Goal: Information Seeking & Learning: Check status

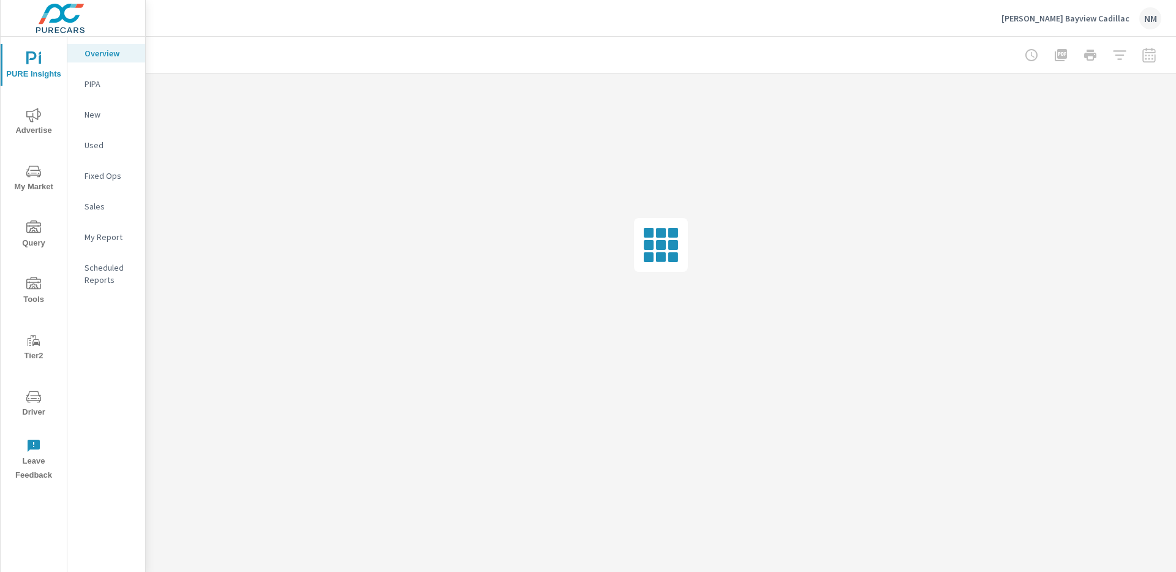
click at [43, 181] on span "My Market" at bounding box center [33, 179] width 59 height 30
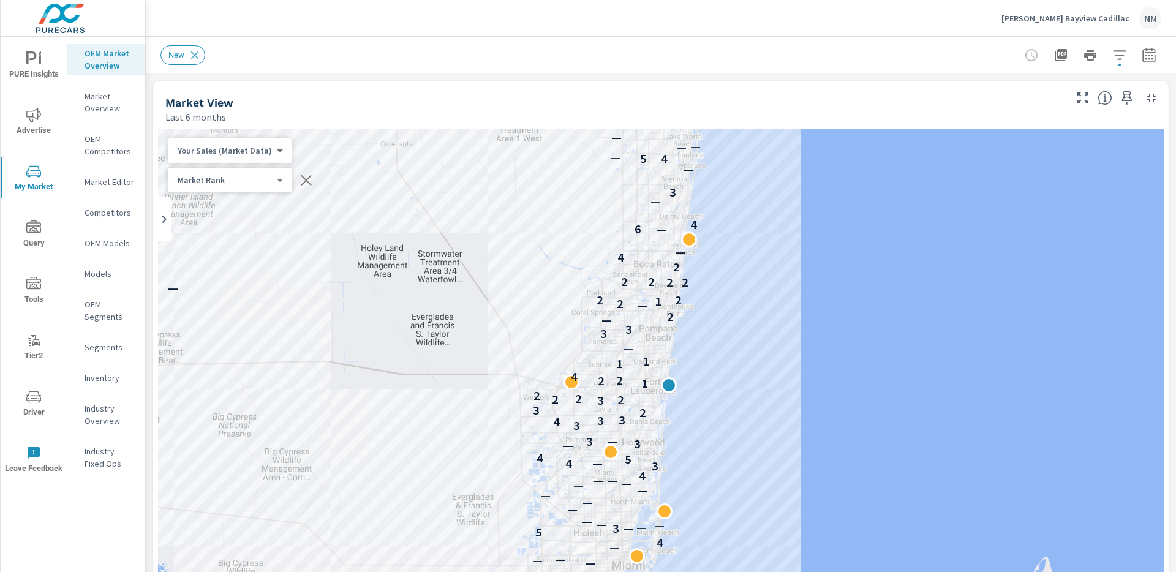
click at [1137, 62] on button "button" at bounding box center [1149, 55] width 24 height 24
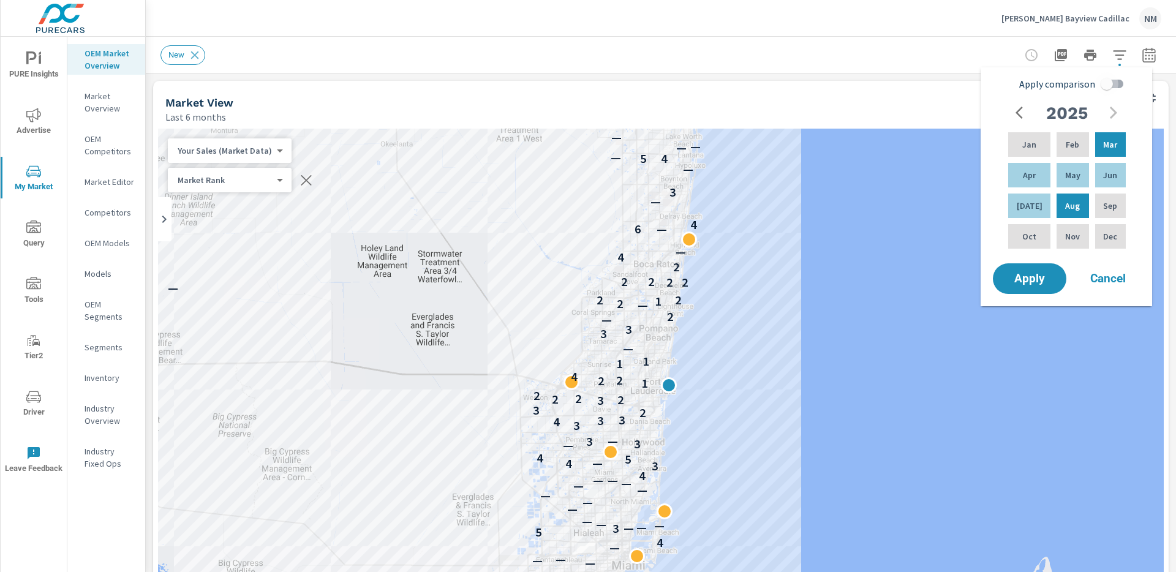
click at [1107, 83] on input "Apply comparison" at bounding box center [1107, 83] width 70 height 23
checkbox input "true"
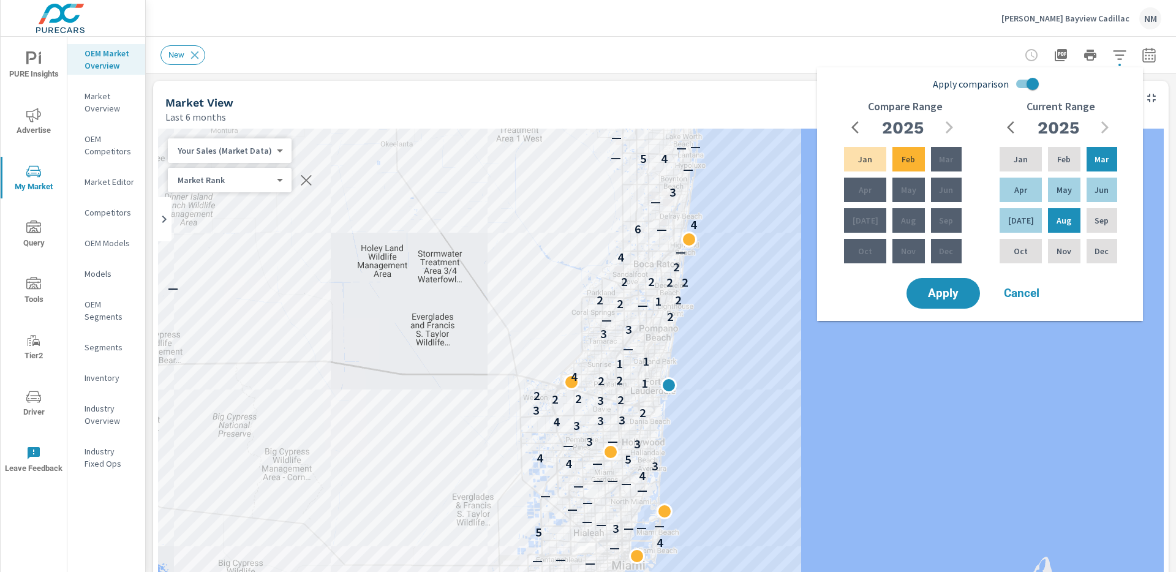
click at [855, 122] on icon "button" at bounding box center [858, 127] width 15 height 15
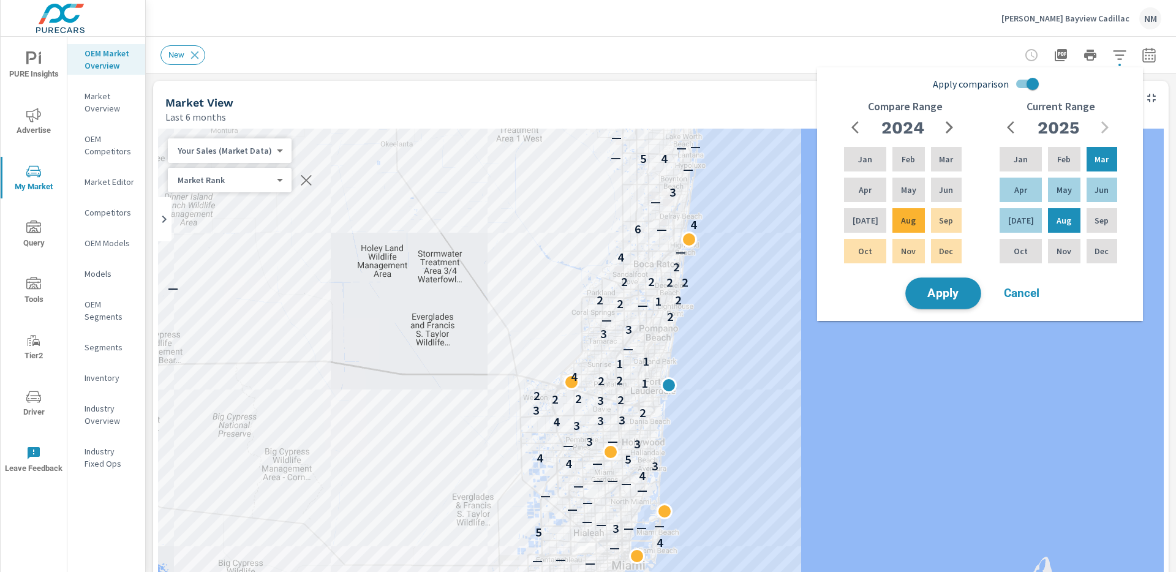
click at [940, 282] on button "Apply" at bounding box center [943, 293] width 76 height 32
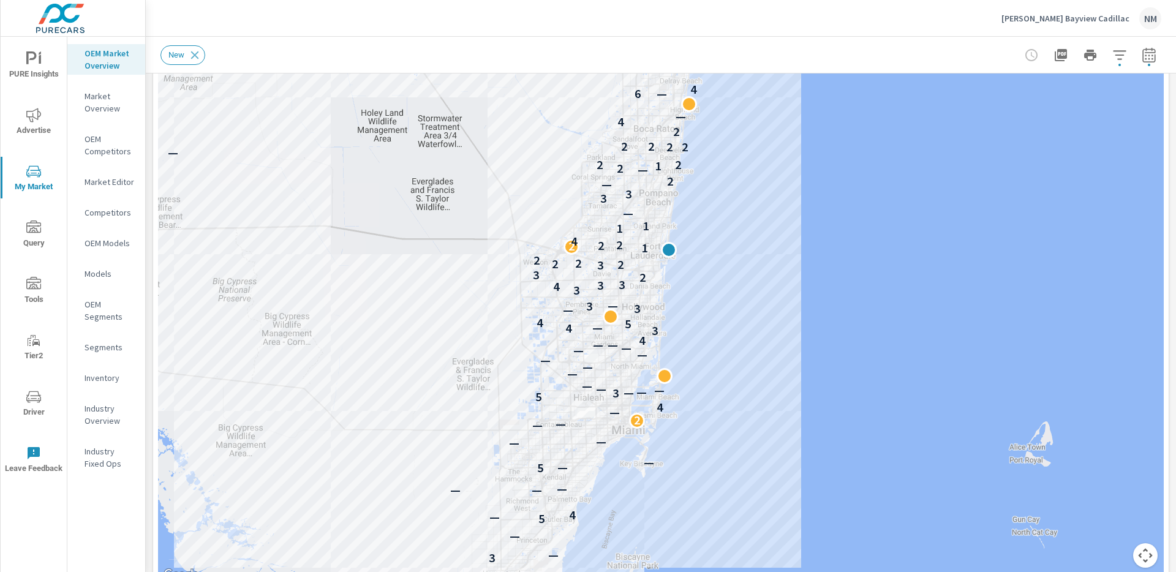
scroll to position [13, 0]
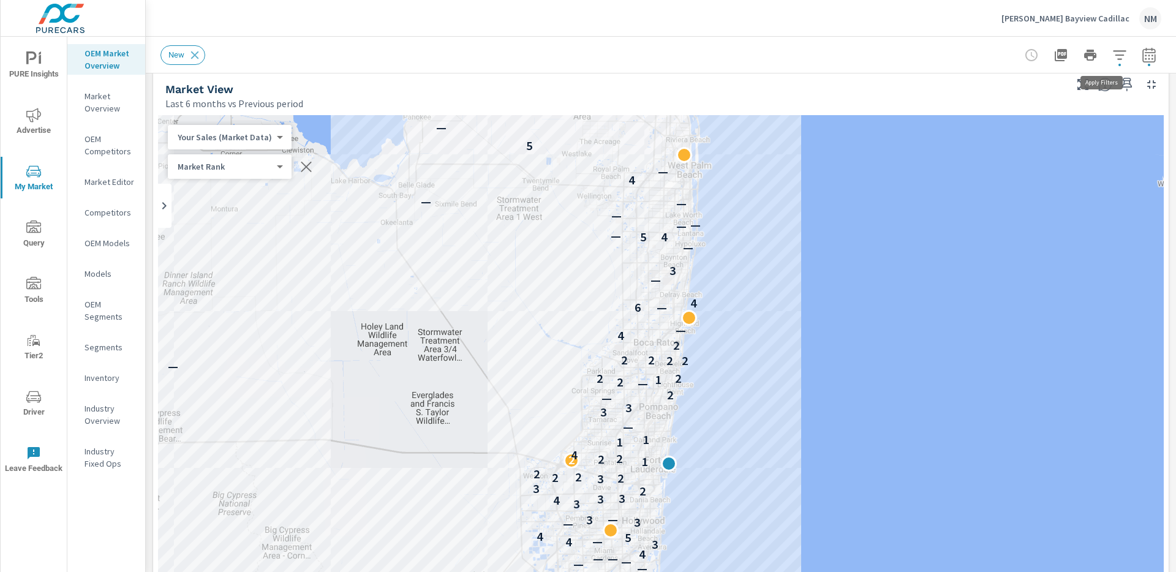
click at [1118, 55] on button "button" at bounding box center [1119, 55] width 24 height 24
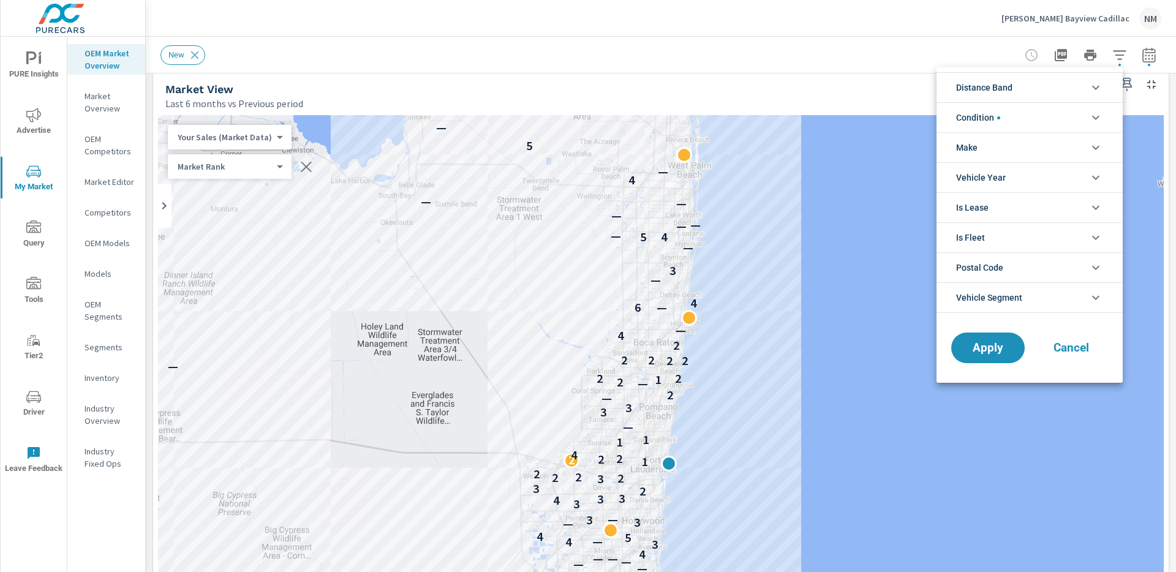
click at [1031, 92] on li "Distance Band" at bounding box center [1029, 87] width 186 height 30
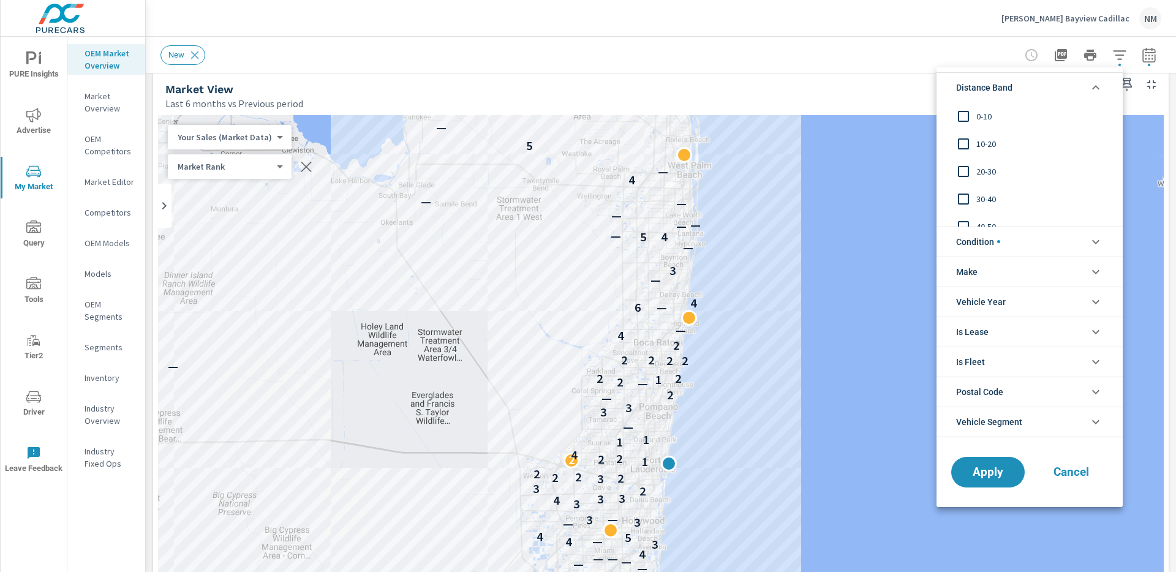
click at [995, 116] on span "0-10" at bounding box center [1043, 116] width 134 height 15
click at [993, 141] on span "10-20" at bounding box center [1043, 144] width 134 height 15
click at [987, 167] on span "20-30" at bounding box center [1043, 171] width 134 height 15
click at [984, 475] on span "Apply" at bounding box center [988, 472] width 50 height 12
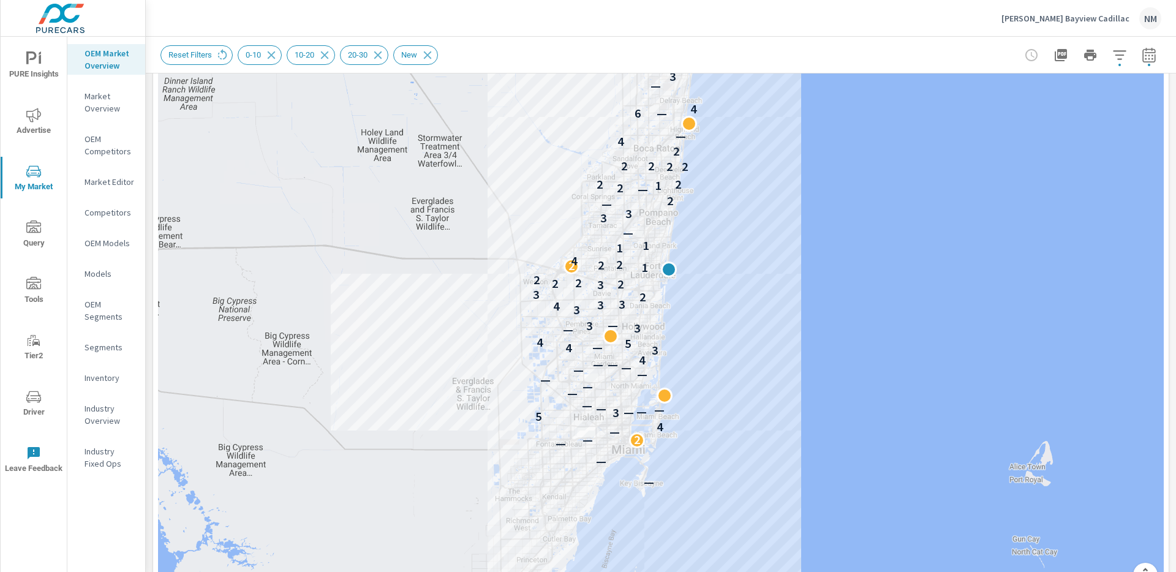
scroll to position [120, 0]
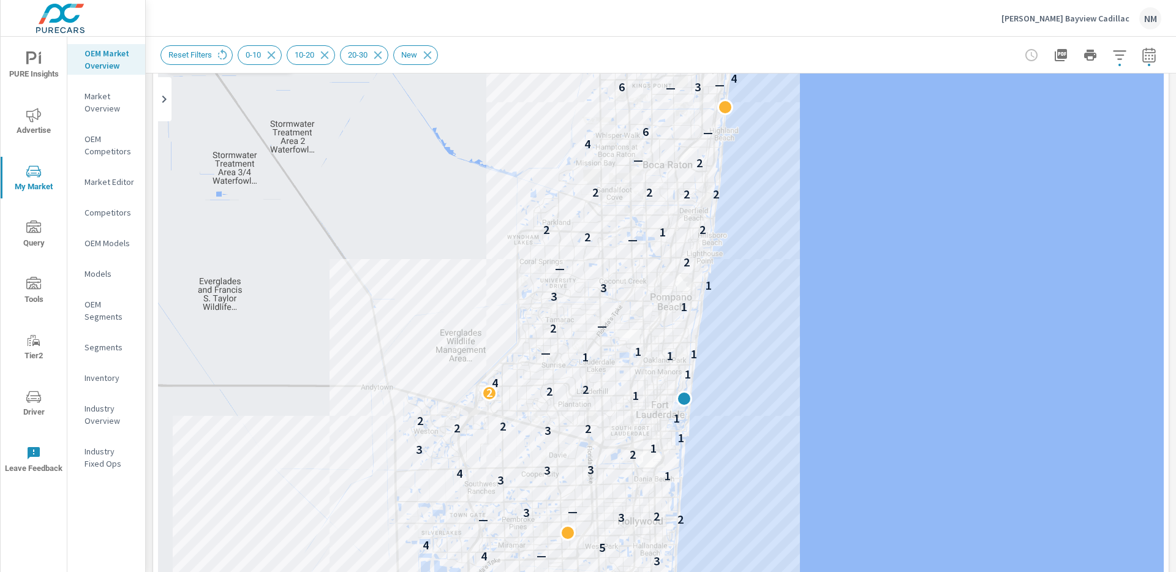
drag, startPoint x: 514, startPoint y: 293, endPoint x: 750, endPoint y: 254, distance: 238.9
click at [750, 254] on div "— — — — — — — — — — — — — 2 — — — — 4 — — 5 3 — — — — — — — — — 4 — — — — — — 4…" at bounding box center [661, 349] width 1006 height 681
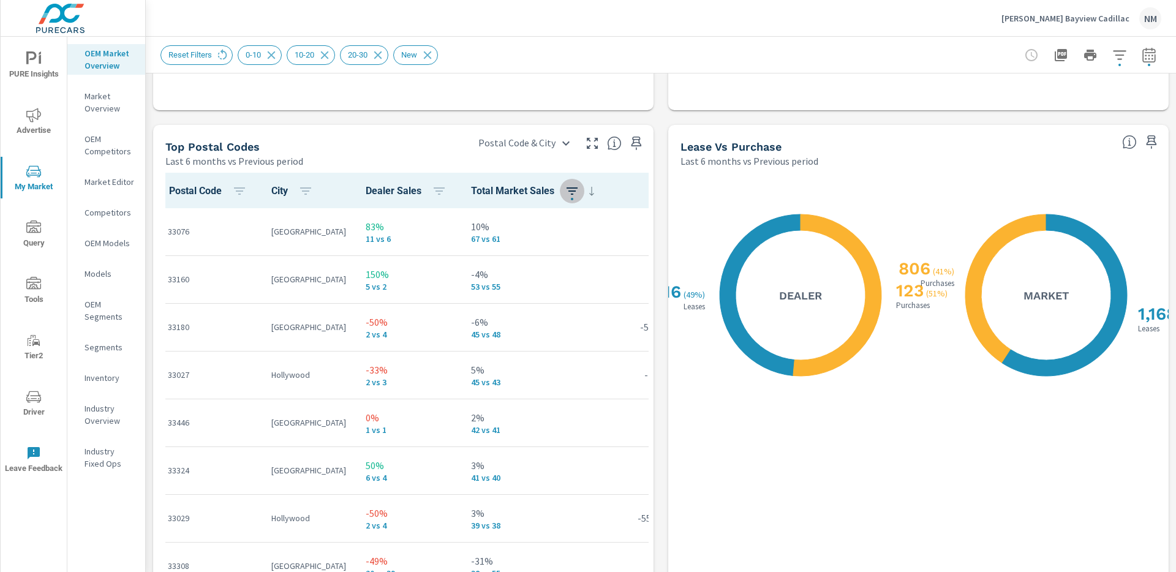
click at [579, 192] on icon "button" at bounding box center [572, 191] width 15 height 15
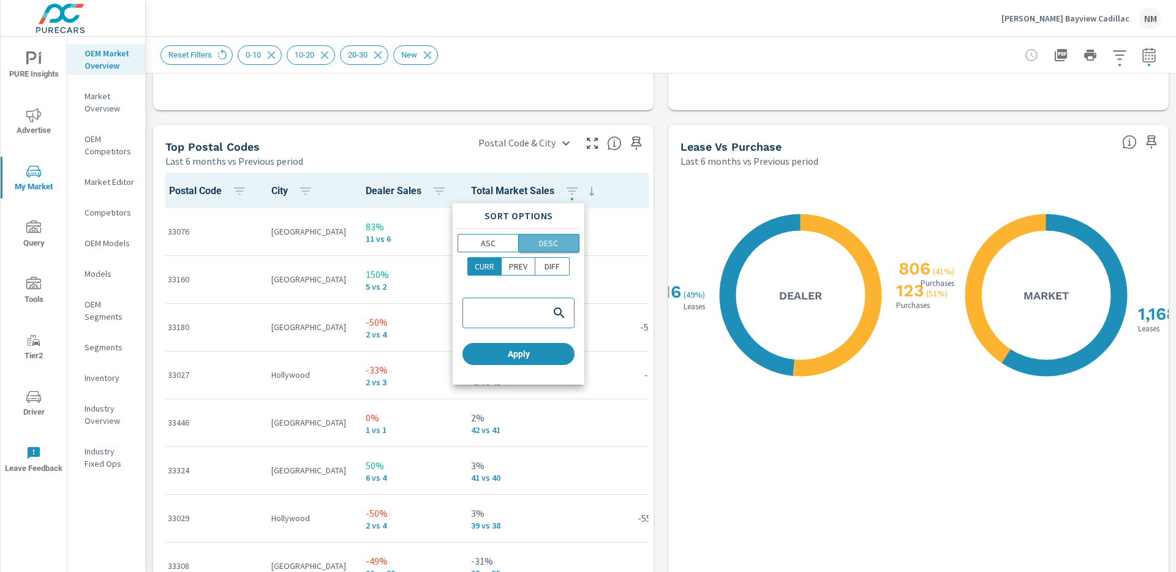
click at [544, 237] on p "DESC" at bounding box center [548, 243] width 19 height 12
click at [535, 179] on div at bounding box center [588, 286] width 1176 height 572
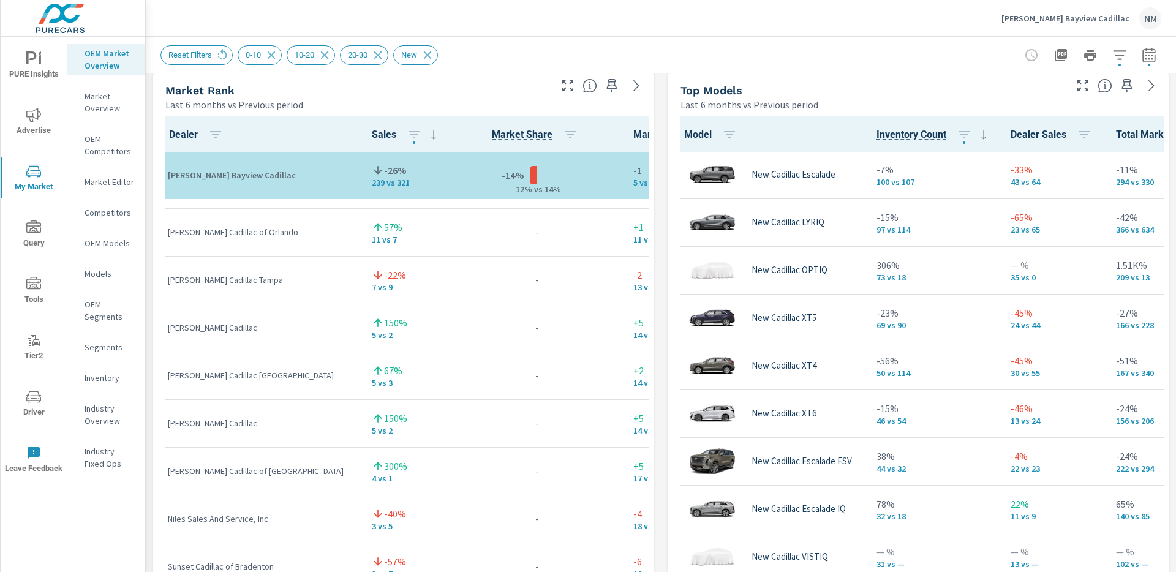
scroll to position [500, 0]
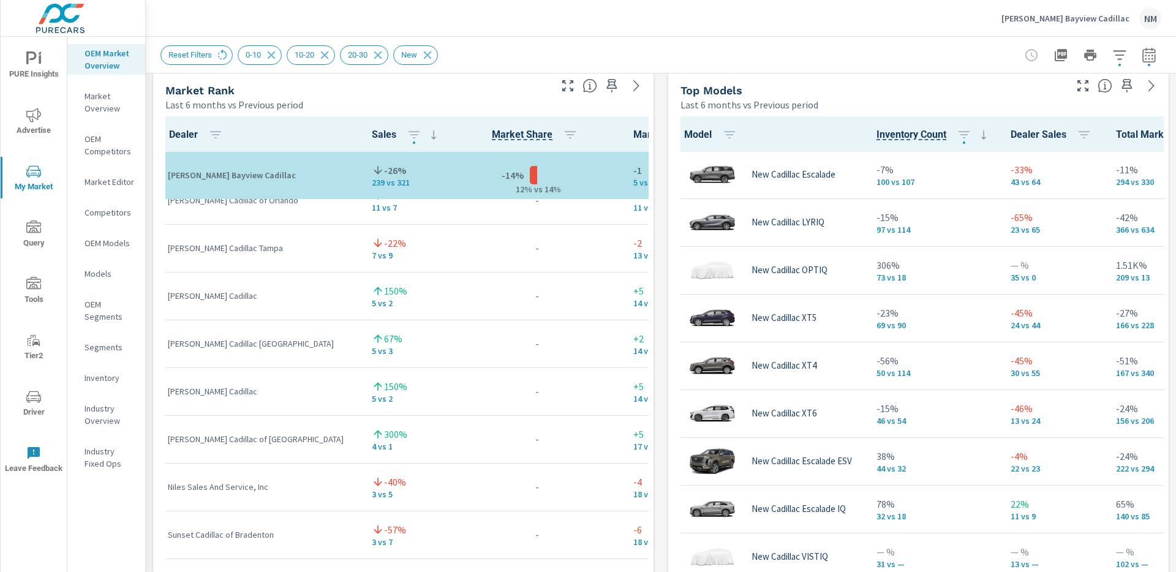
scroll to position [502, 0]
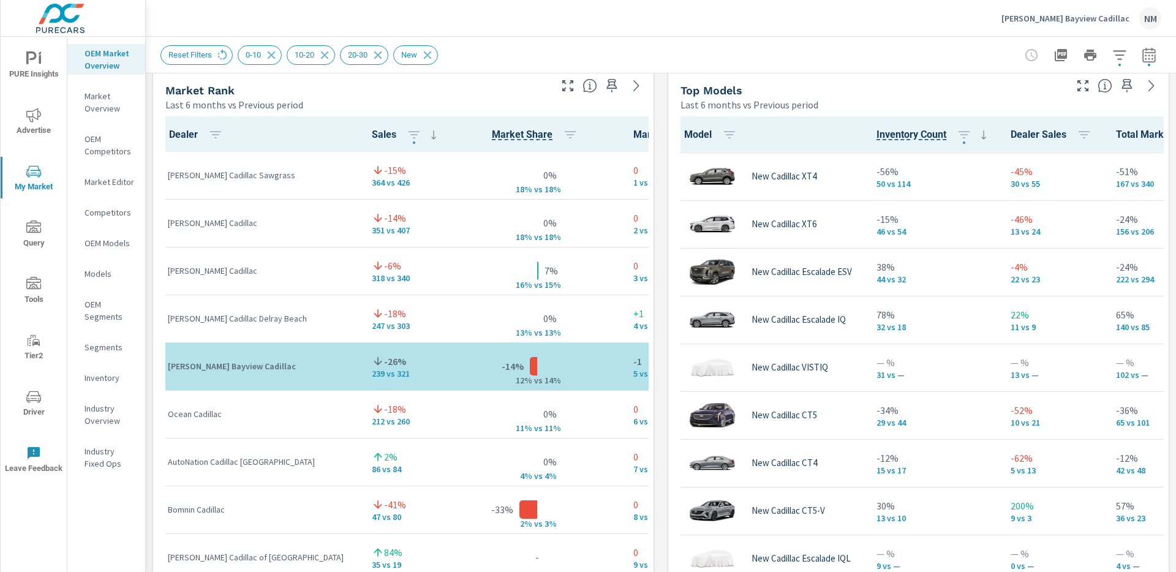
scroll to position [222, 0]
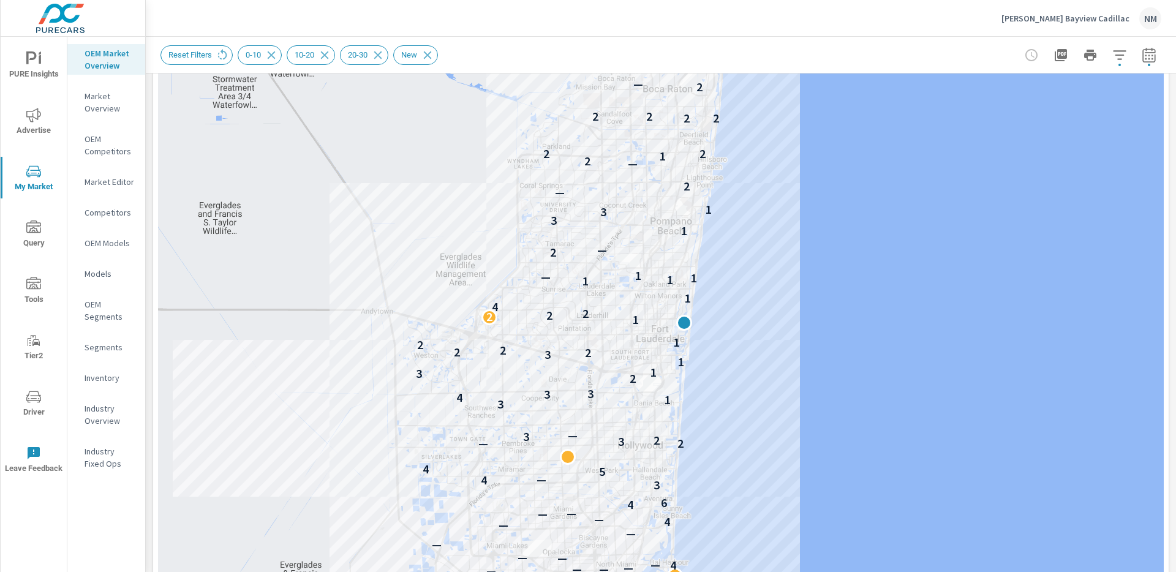
scroll to position [197, 0]
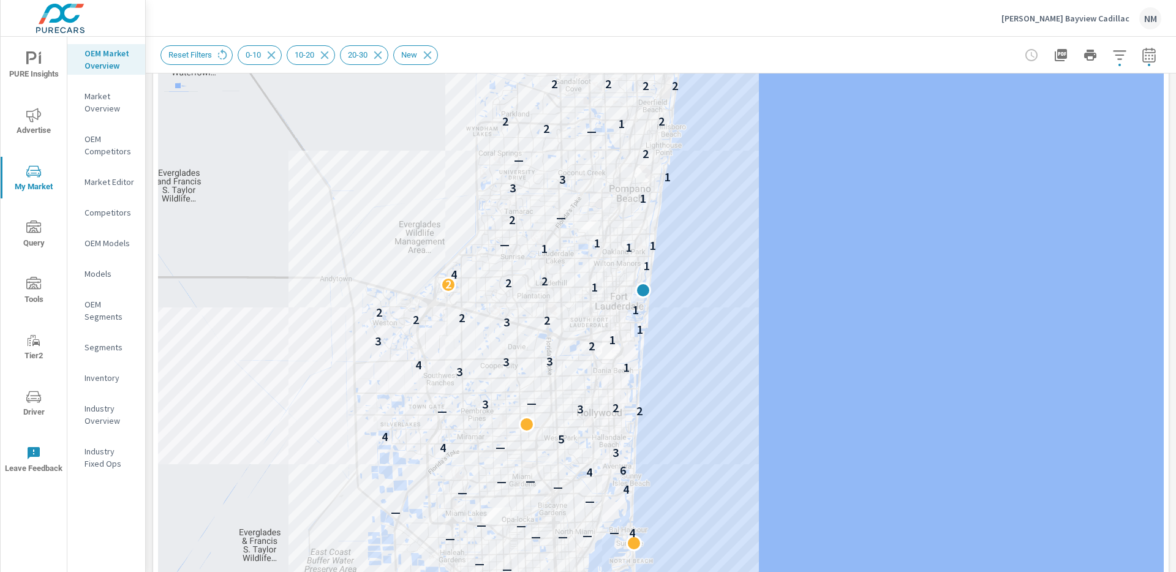
drag, startPoint x: 755, startPoint y: 288, endPoint x: 755, endPoint y: 256, distance: 31.9
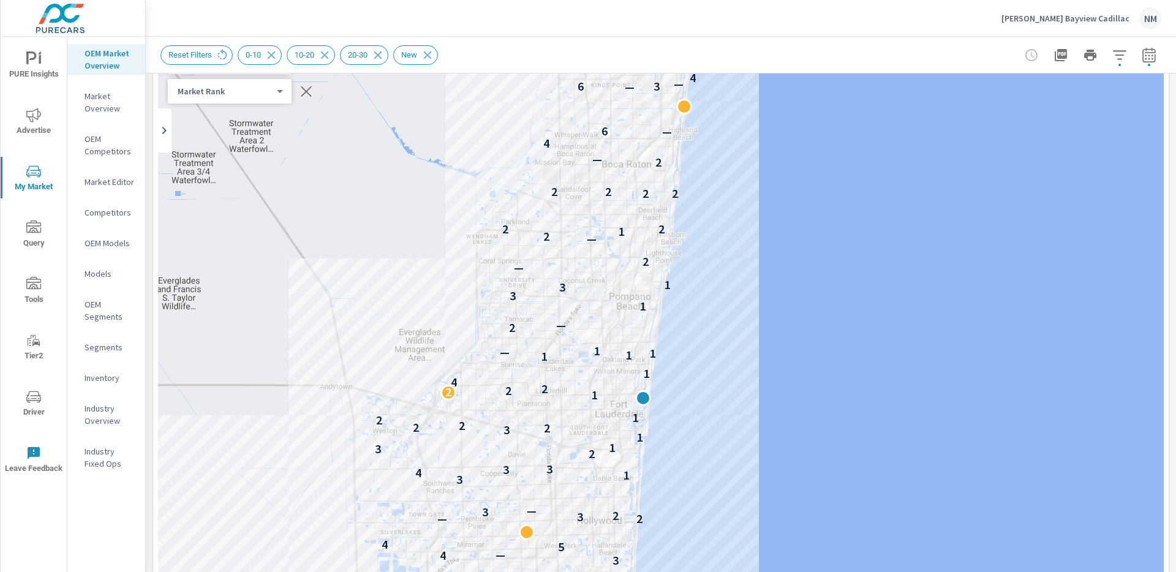
scroll to position [13, 0]
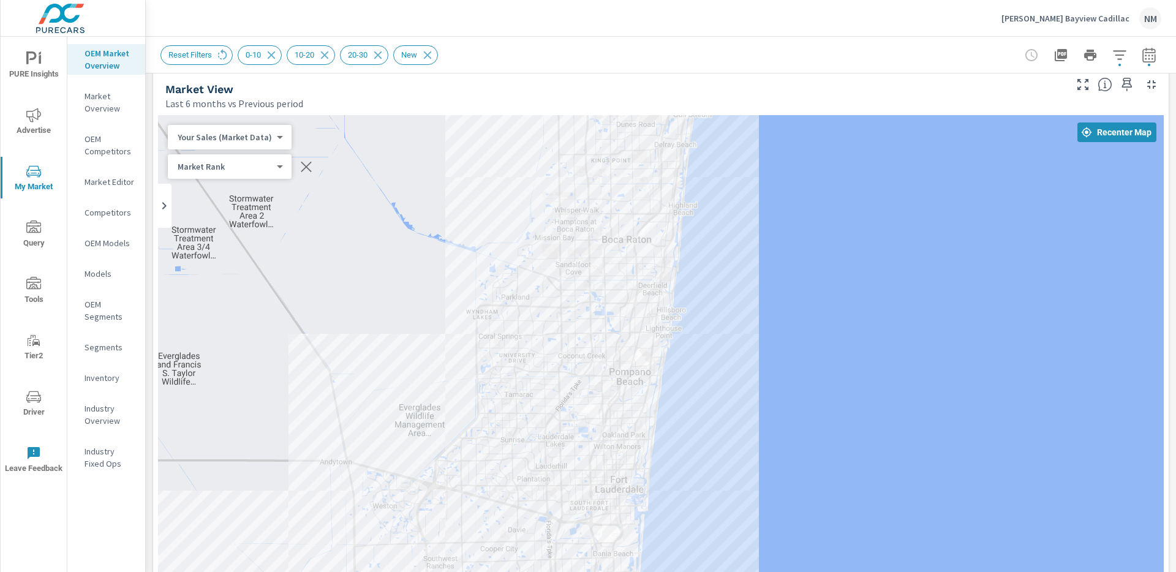
click at [260, 143] on div "Your Sales (Market Data) 0 ​" at bounding box center [230, 137] width 124 height 24
click at [260, 138] on body "PURE Insights Advertise My Market Query Tools Tier2 Driver Leave Feedback OEM M…" at bounding box center [588, 286] width 1176 height 572
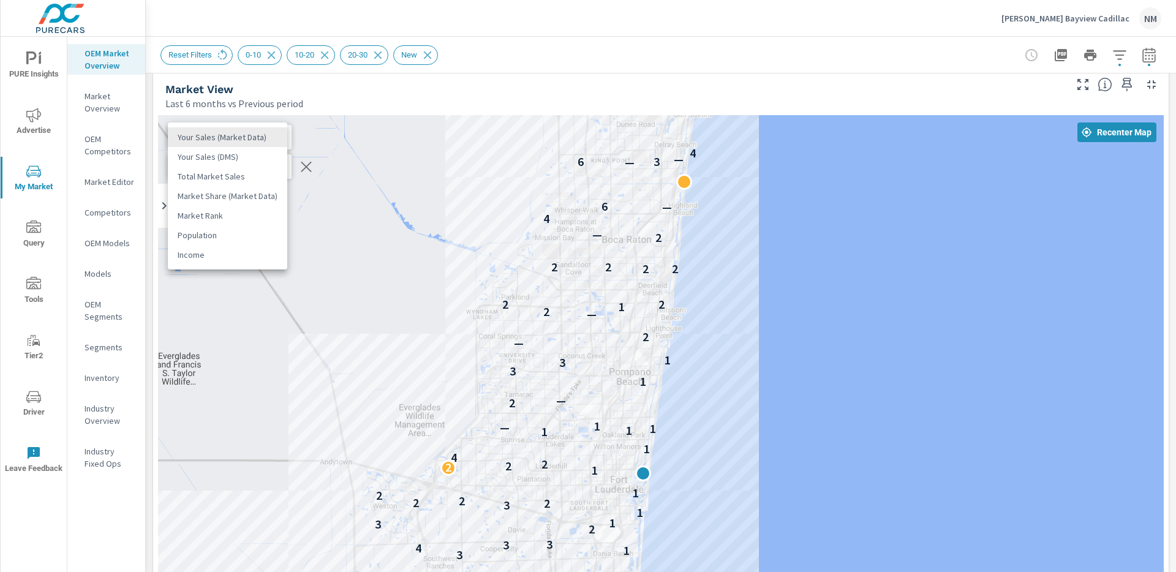
click at [256, 154] on li "Your Sales (DMS)" at bounding box center [227, 157] width 119 height 20
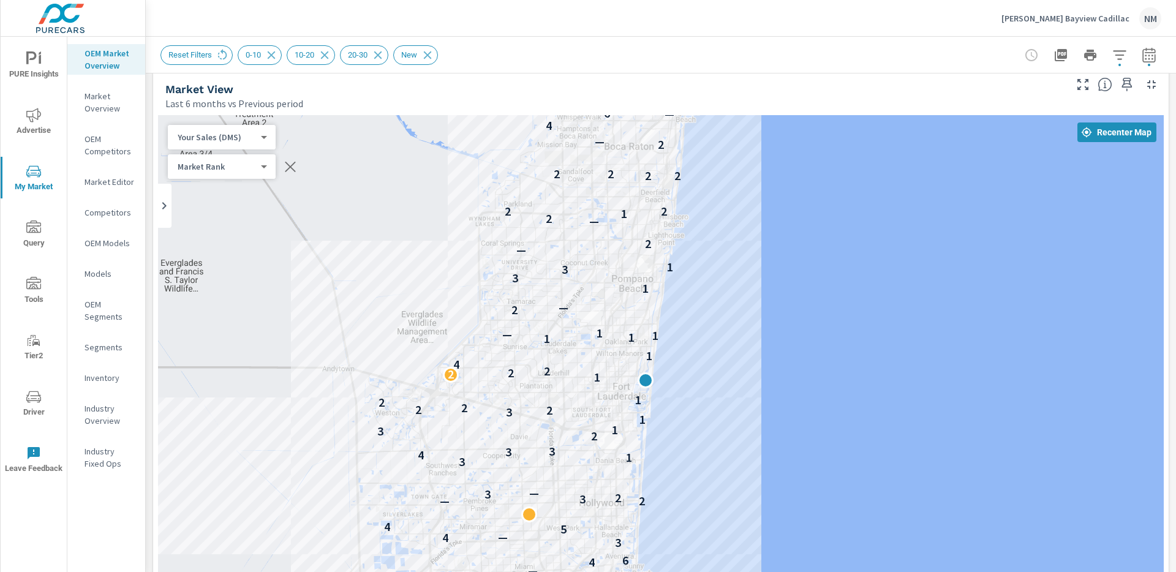
drag, startPoint x: 775, startPoint y: 386, endPoint x: 778, endPoint y: 258, distance: 128.0
click at [778, 258] on div "— — — — — — — — — — — — — 2 — — — — 4 — — 5 3 — — — — — — — — — 4 — — — — — — 4…" at bounding box center [661, 455] width 1006 height 681
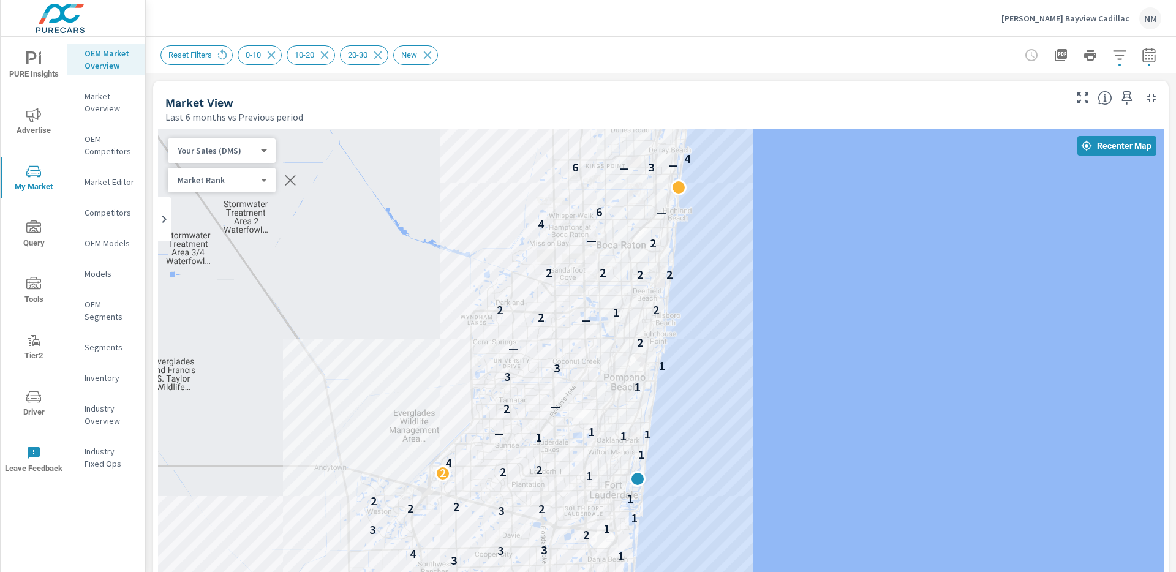
drag, startPoint x: 811, startPoint y: 257, endPoint x: 804, endPoint y: 365, distance: 108.6
click at [804, 365] on div "— — — — — — — — — — — — — 2 — — — — 4 — — 5 3 — — — — — — — — — 4 — — — — — — 4…" at bounding box center [661, 469] width 1006 height 681
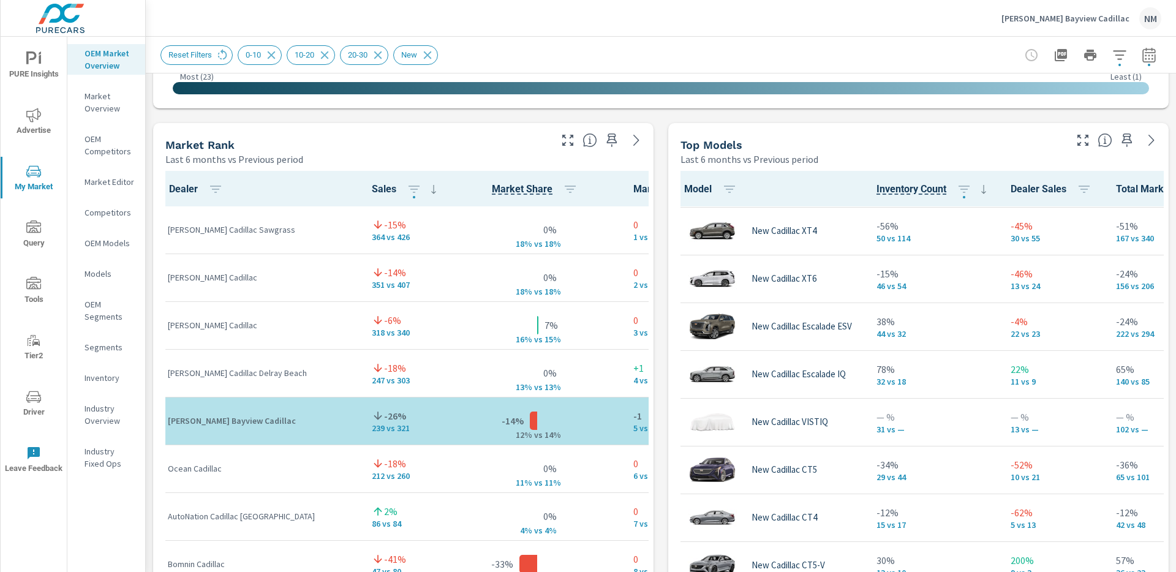
scroll to position [732, 0]
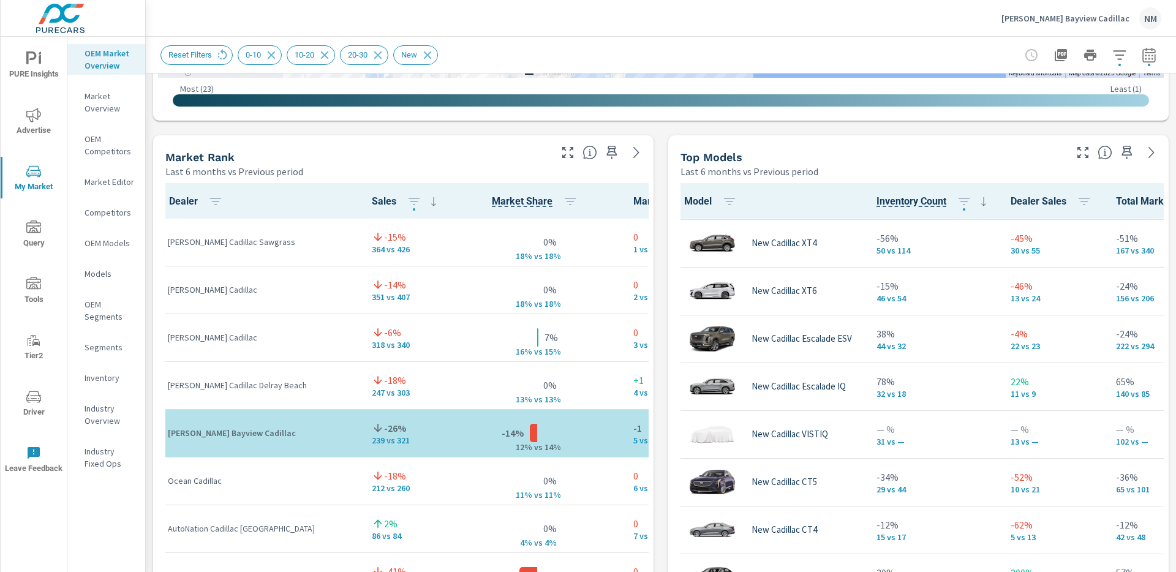
click at [1078, 153] on icon "button" at bounding box center [1083, 152] width 15 height 15
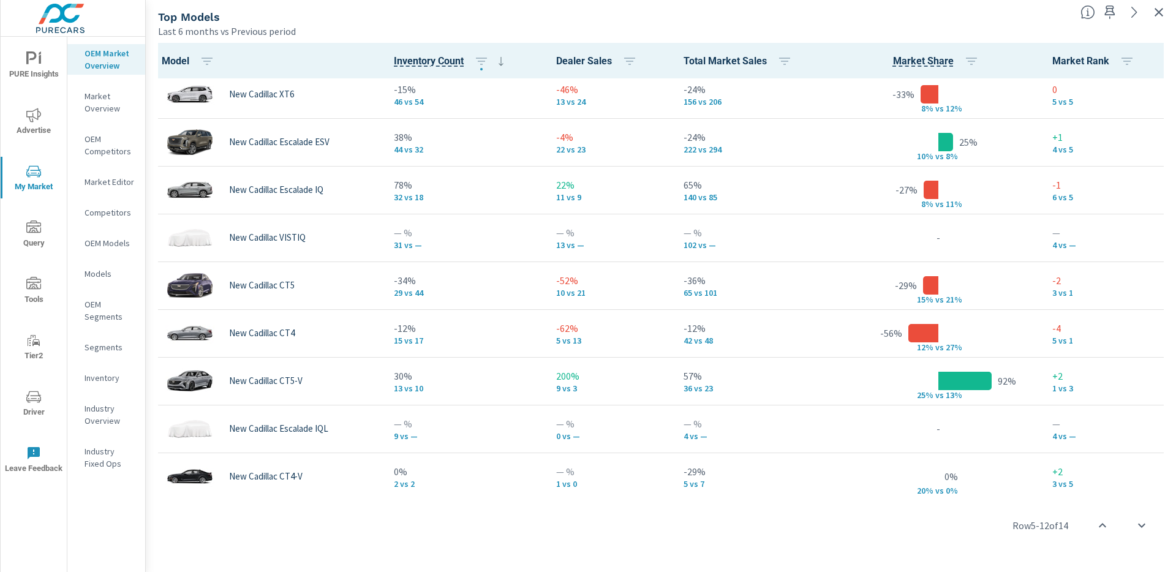
scroll to position [254, 0]
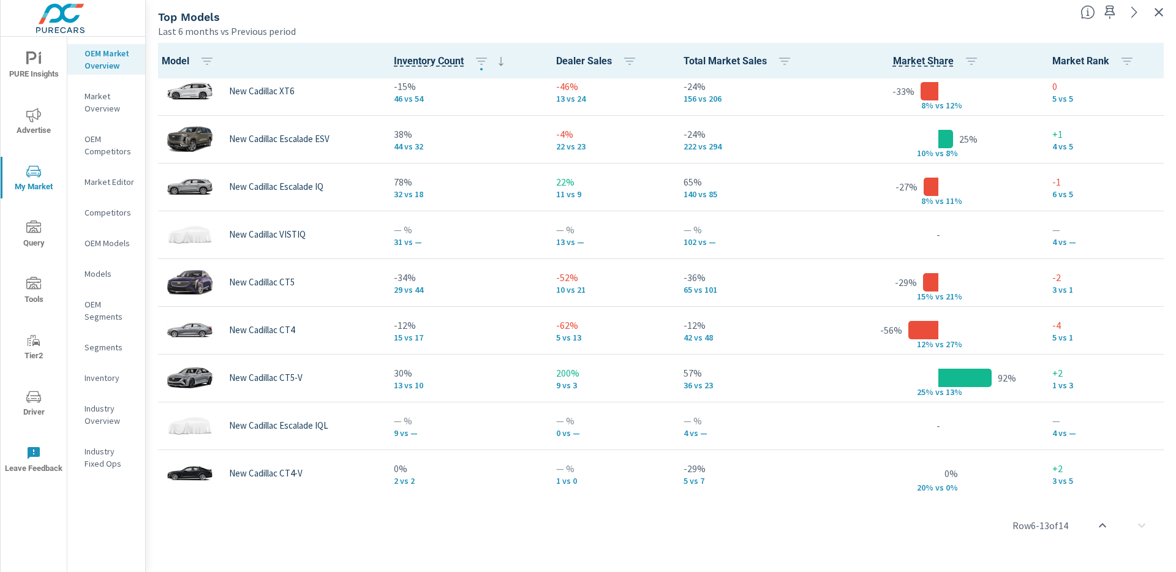
scroll to position [254, 0]
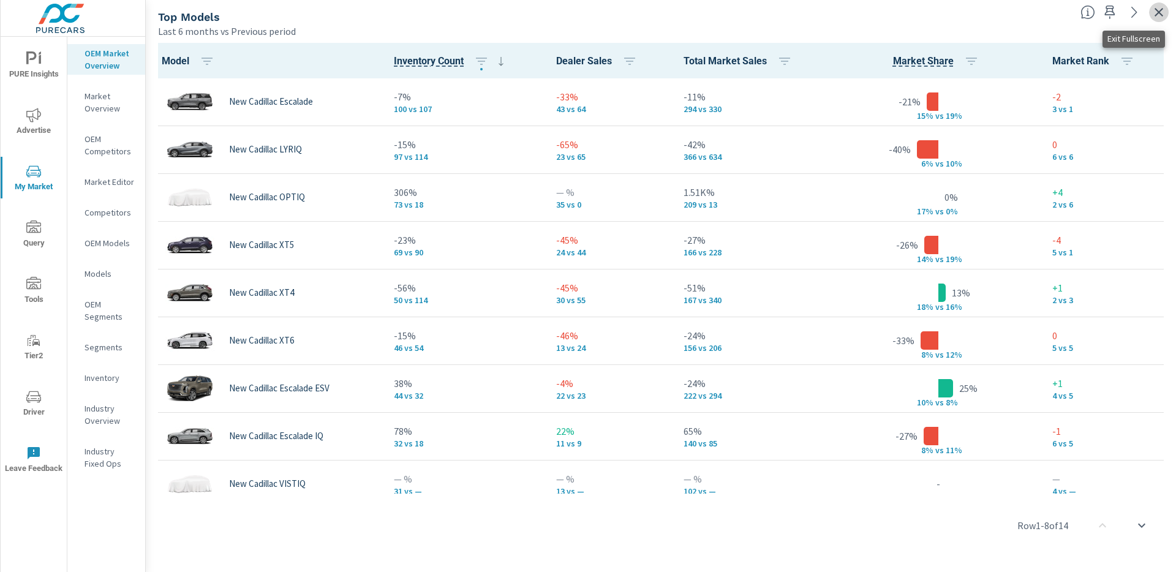
click at [1159, 12] on icon "button" at bounding box center [1159, 12] width 9 height 9
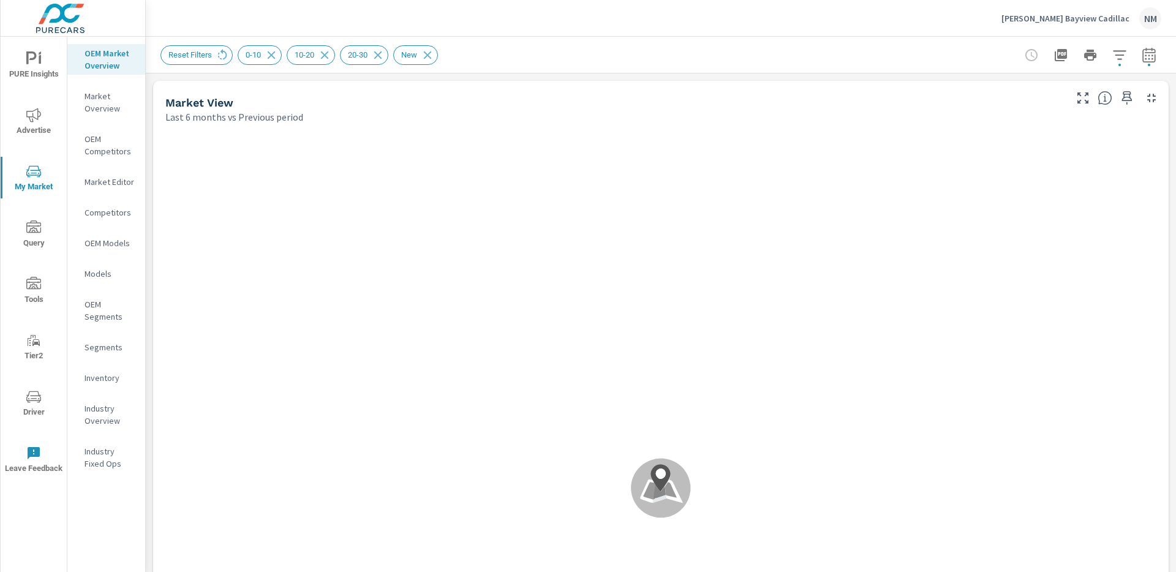
scroll to position [1, 0]
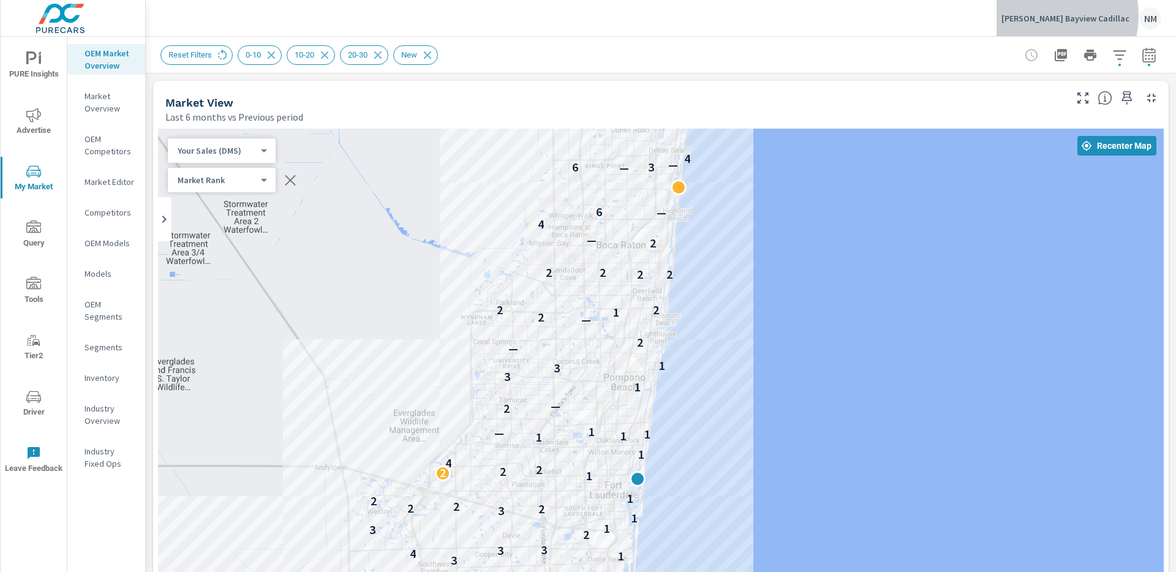
click at [1073, 16] on p "[PERSON_NAME] Bayview Cadillac" at bounding box center [1065, 18] width 128 height 11
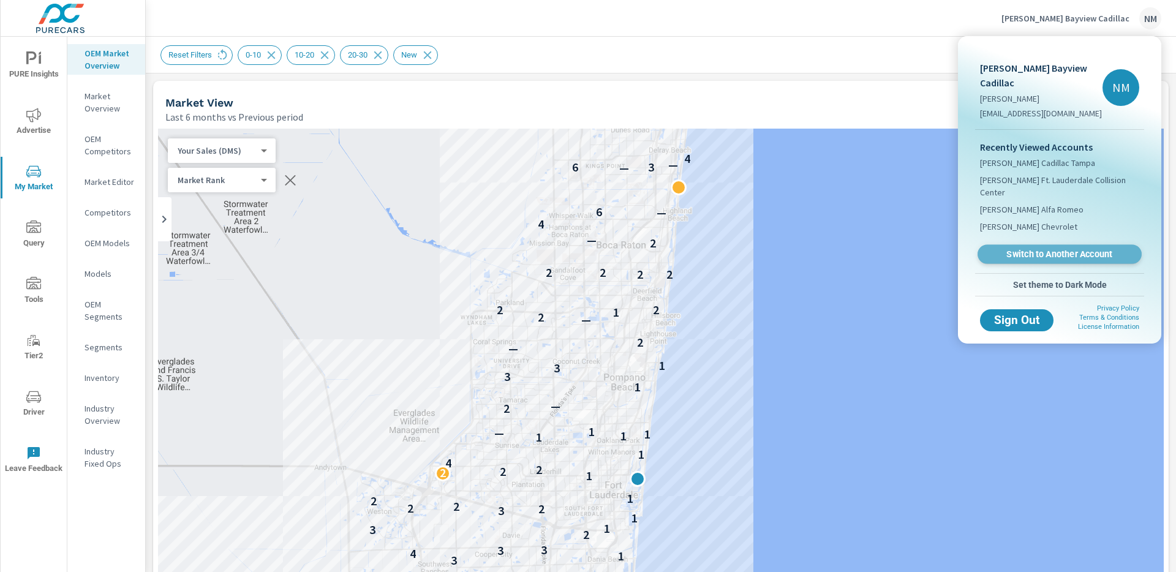
click at [1031, 249] on span "Switch to Another Account" at bounding box center [1059, 255] width 150 height 12
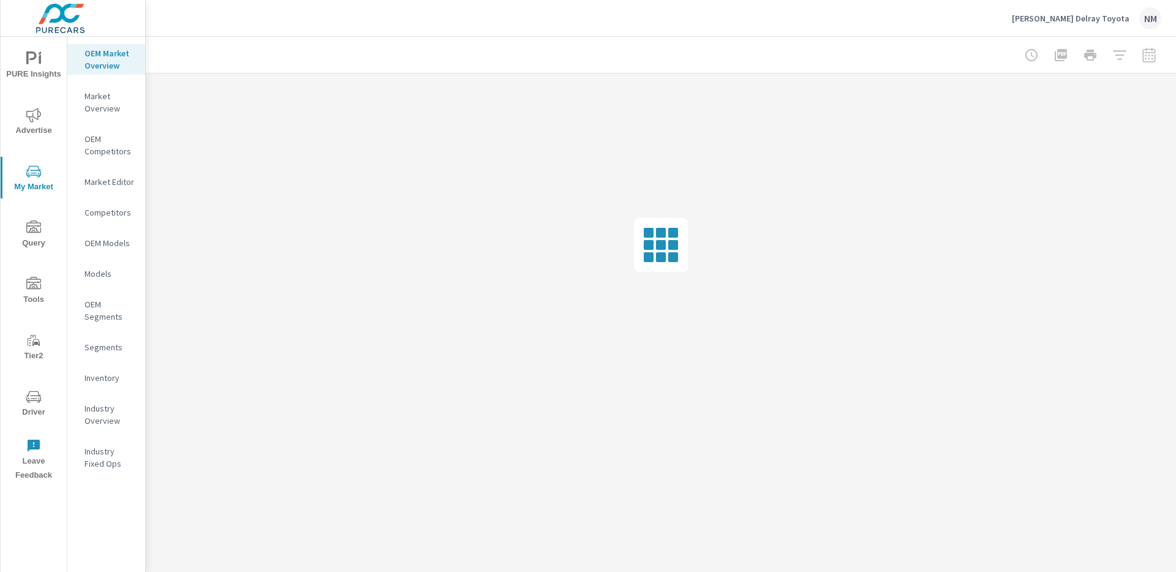
click at [33, 124] on span "Advertise" at bounding box center [33, 123] width 59 height 30
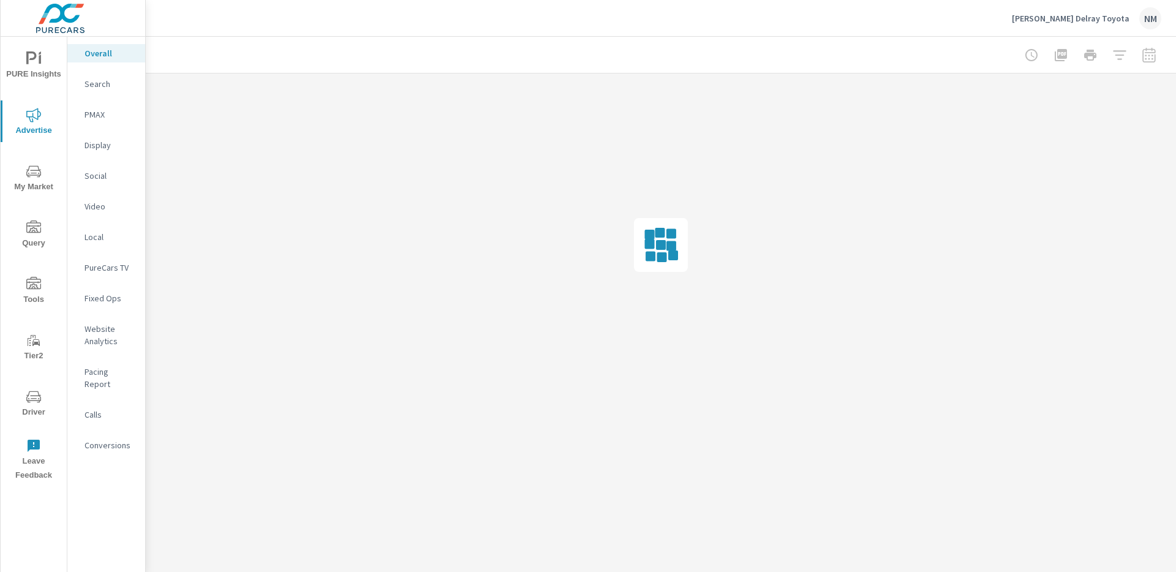
click at [100, 91] on div "Search" at bounding box center [106, 84] width 78 height 18
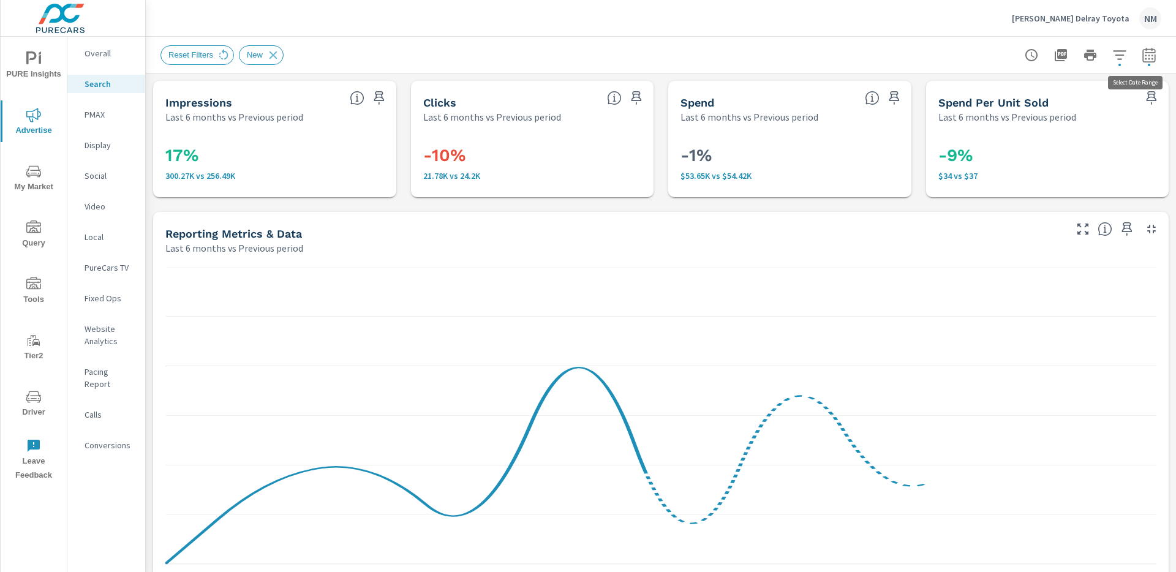
click at [1142, 59] on icon "button" at bounding box center [1149, 55] width 15 height 15
select select "Last 6 months"
select select "Previous period"
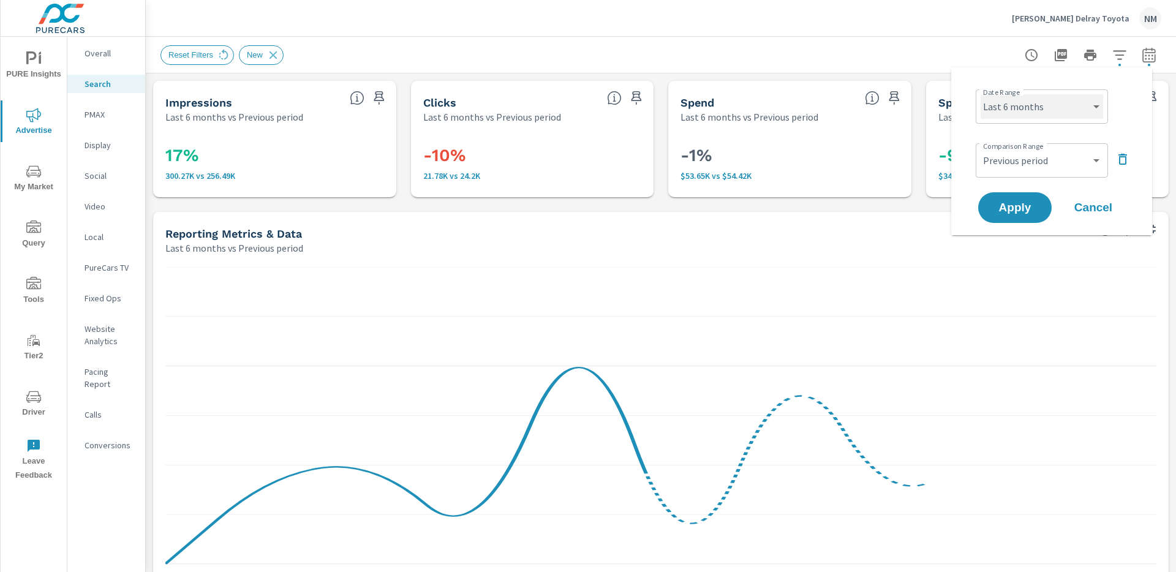
click at [1034, 111] on select "Custom Yesterday Last week Last 7 days Last 14 days Last 30 days Last 45 days L…" at bounding box center [1042, 106] width 122 height 24
click at [981, 94] on select "Custom Yesterday Last week Last 7 days Last 14 days Last 30 days Last 45 days L…" at bounding box center [1042, 106] width 122 height 24
select select "Last month"
click at [1034, 156] on select "Custom Previous period Previous month Previous year" at bounding box center [1042, 160] width 122 height 24
click at [981, 148] on select "Custom Previous period Previous month Previous year" at bounding box center [1042, 160] width 122 height 24
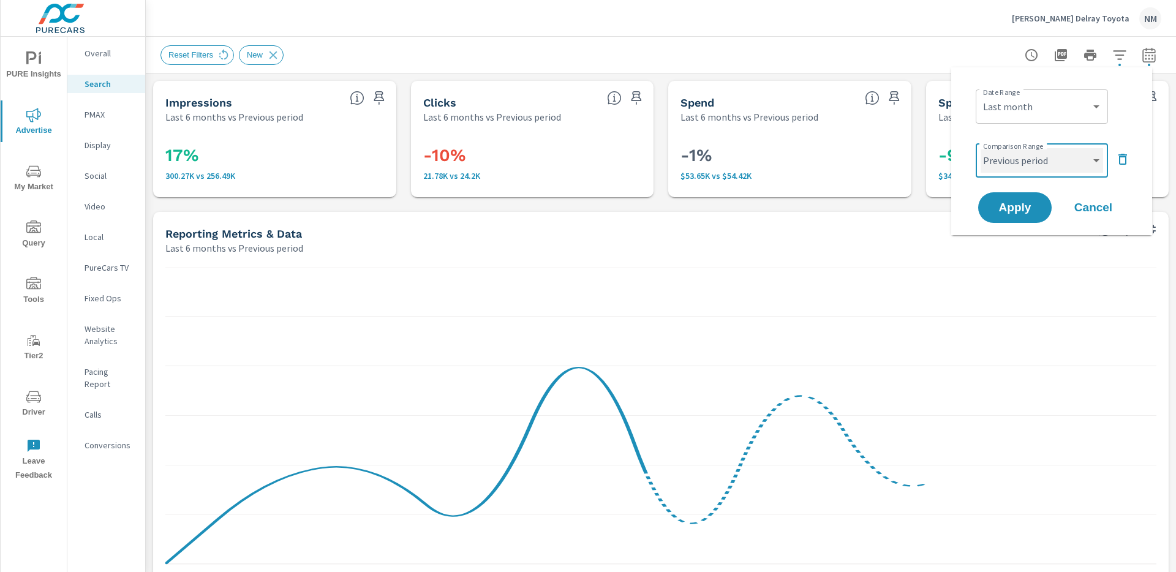
select select "Previous month"
click at [1027, 198] on button "Apply" at bounding box center [1015, 208] width 76 height 32
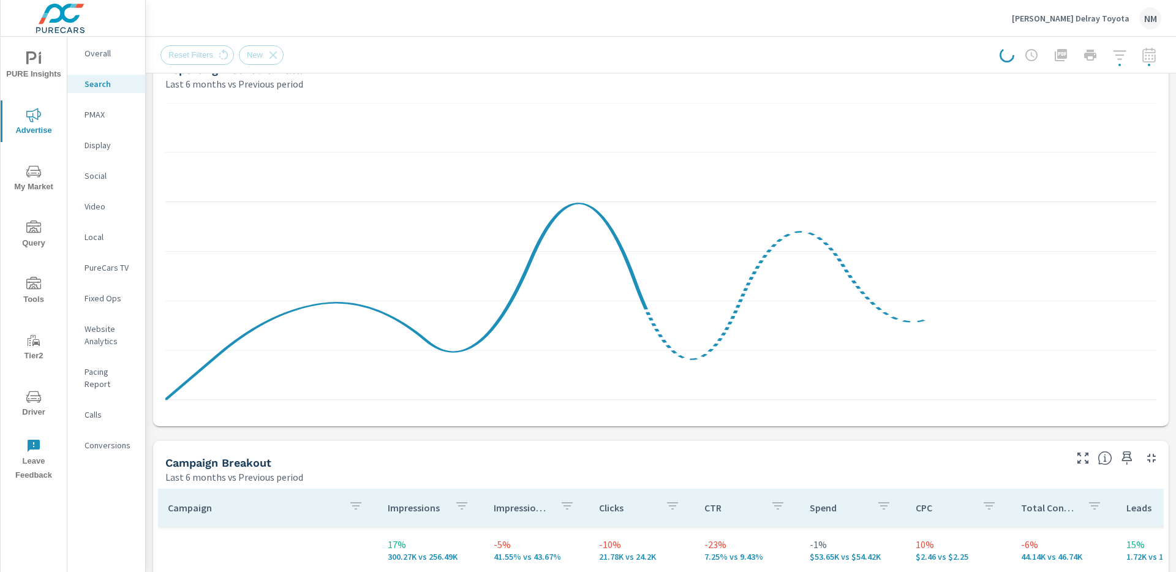
scroll to position [361, 0]
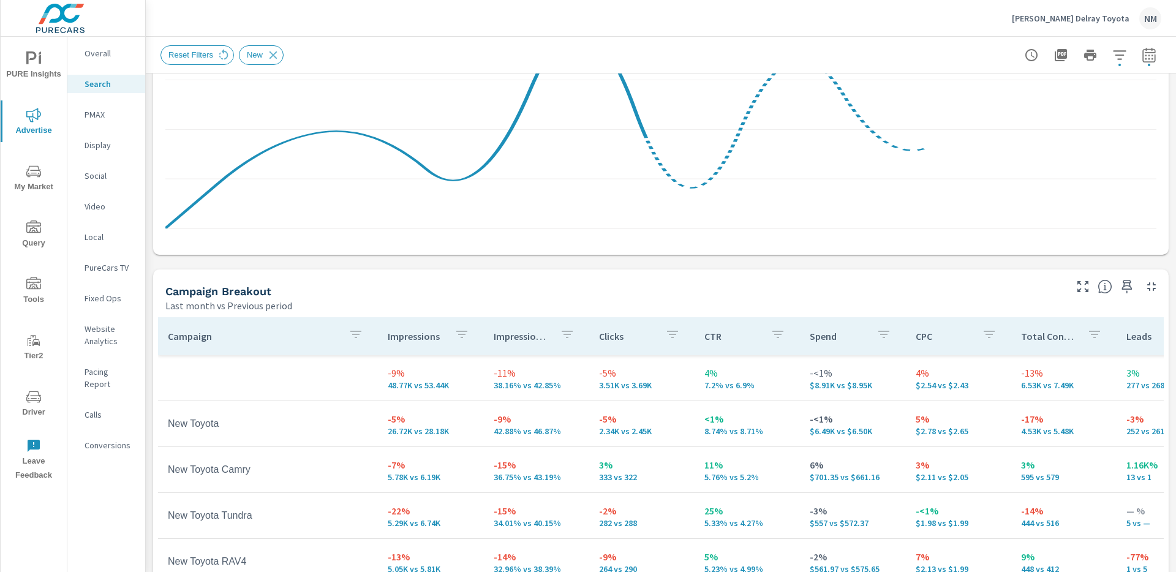
scroll to position [378, 0]
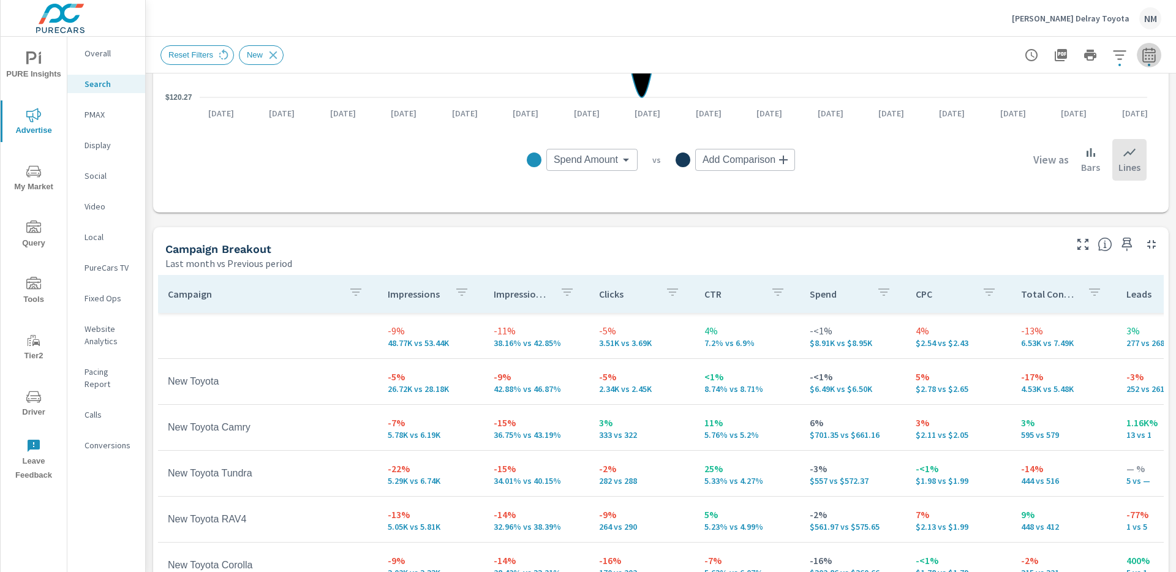
click at [1144, 56] on icon "button" at bounding box center [1149, 55] width 15 height 15
select select "Last month"
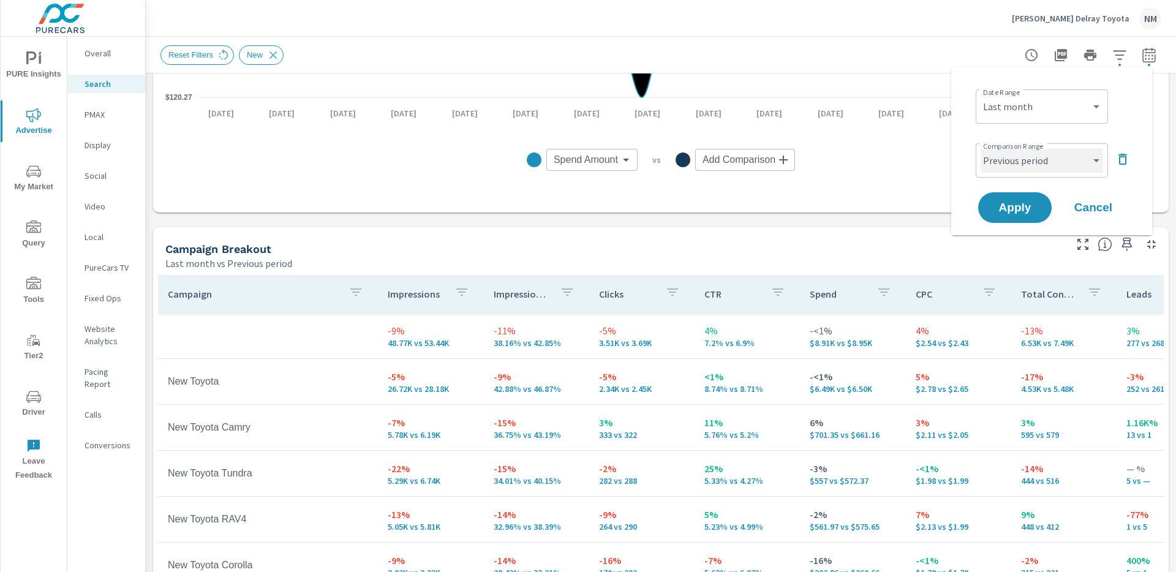
click at [1049, 167] on select "Custom Previous period Previous month Previous year" at bounding box center [1042, 160] width 122 height 24
click at [981, 148] on select "Custom Previous period Previous month Previous year" at bounding box center [1042, 160] width 122 height 24
select select "Previous month"
click at [1014, 203] on span "Apply" at bounding box center [1015, 208] width 50 height 12
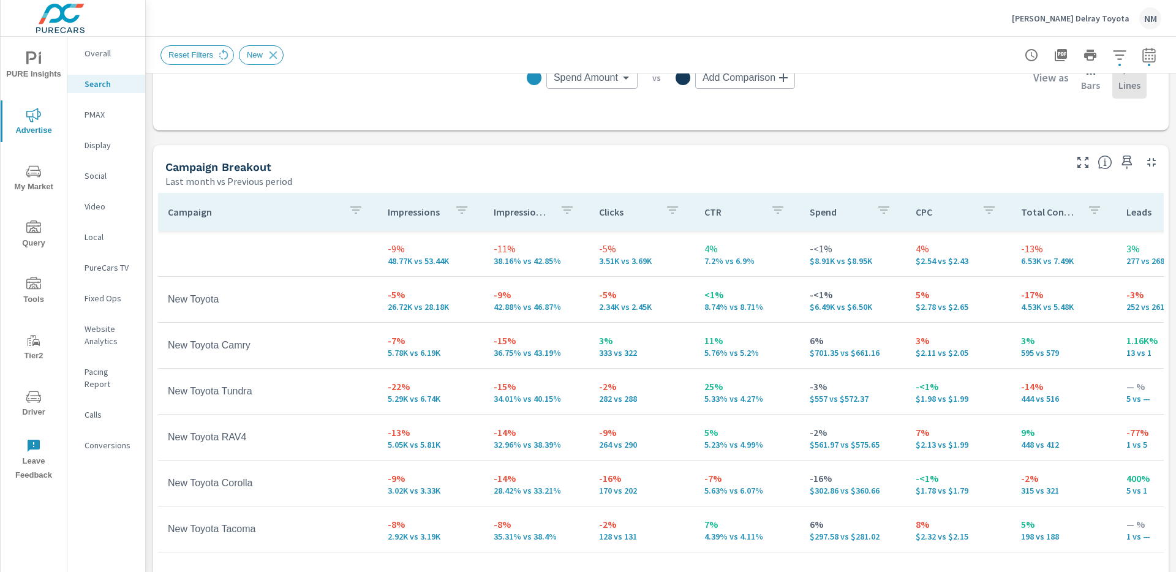
scroll to position [328, 0]
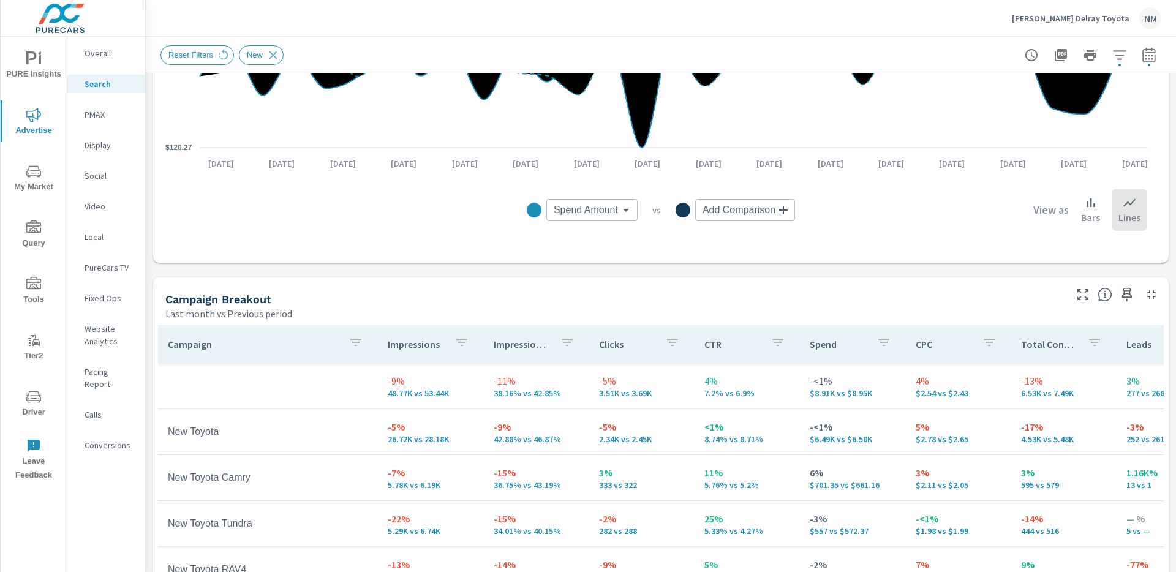
click at [1122, 21] on p "Ed Morse Delray Toyota" at bounding box center [1071, 18] width 118 height 11
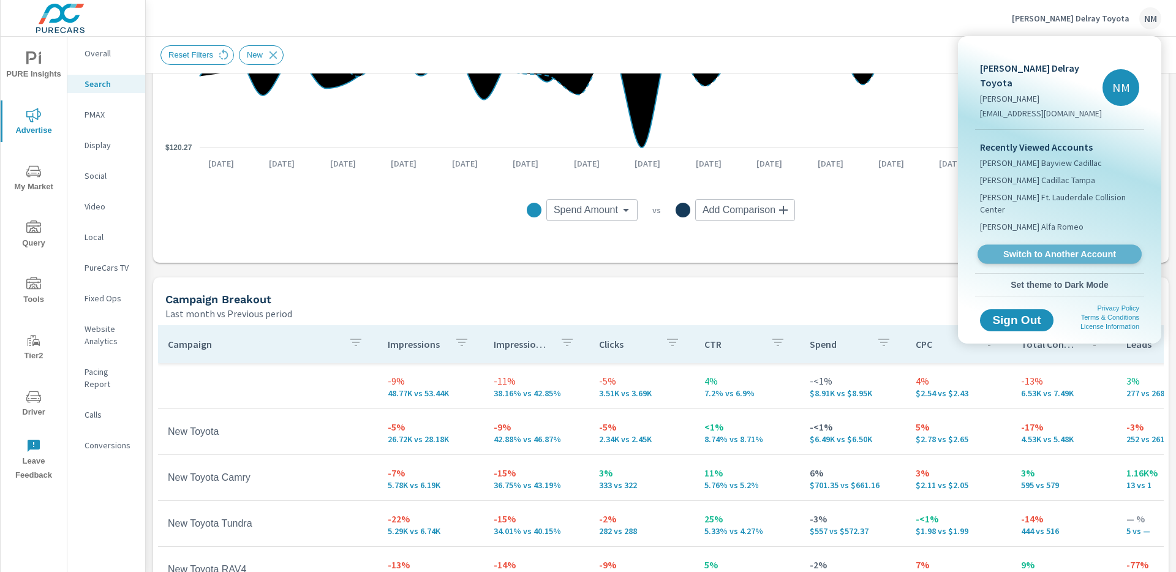
click at [1039, 249] on span "Switch to Another Account" at bounding box center [1059, 255] width 150 height 12
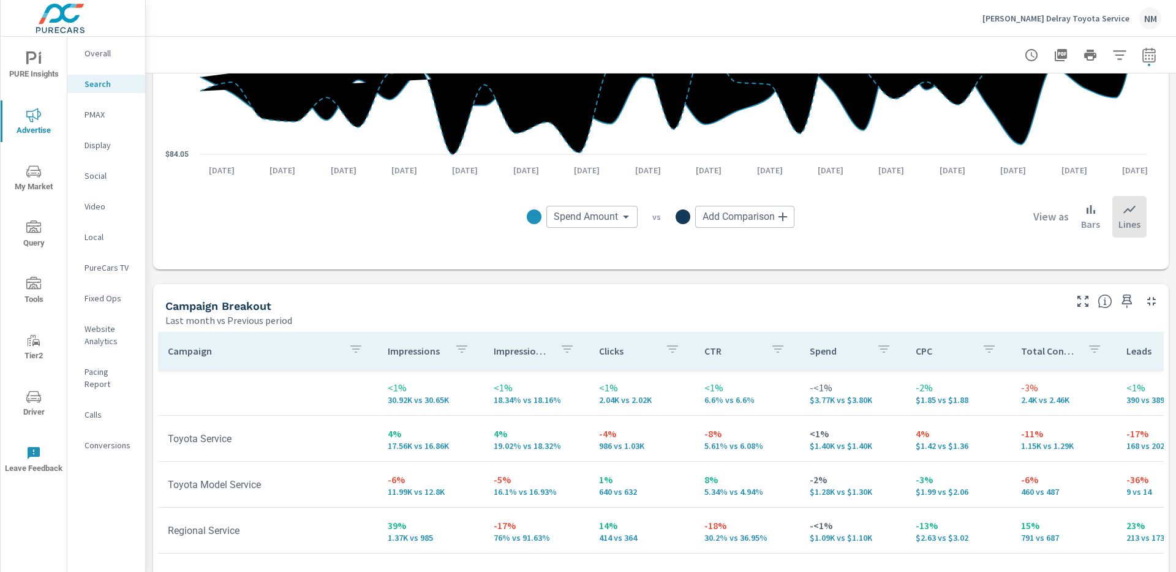
scroll to position [982, 0]
